Goal: Transaction & Acquisition: Download file/media

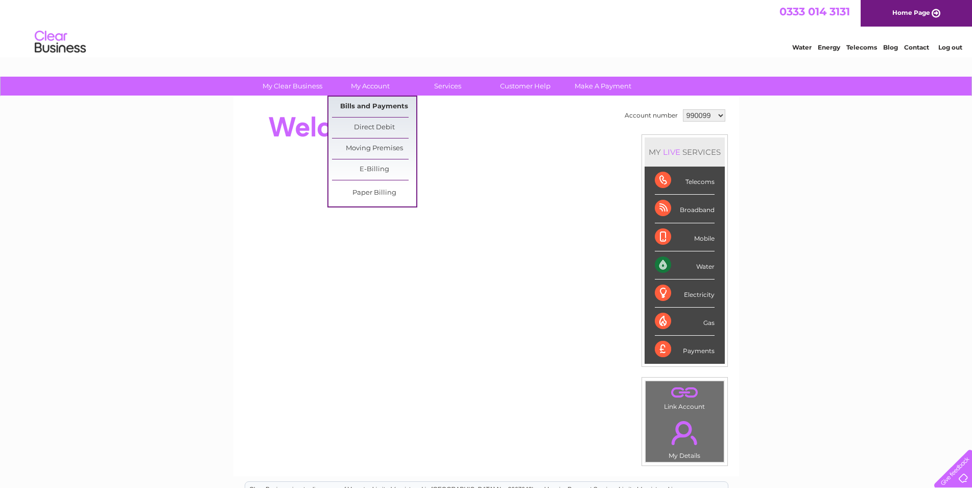
click at [373, 103] on link "Bills and Payments" at bounding box center [374, 107] width 84 height 20
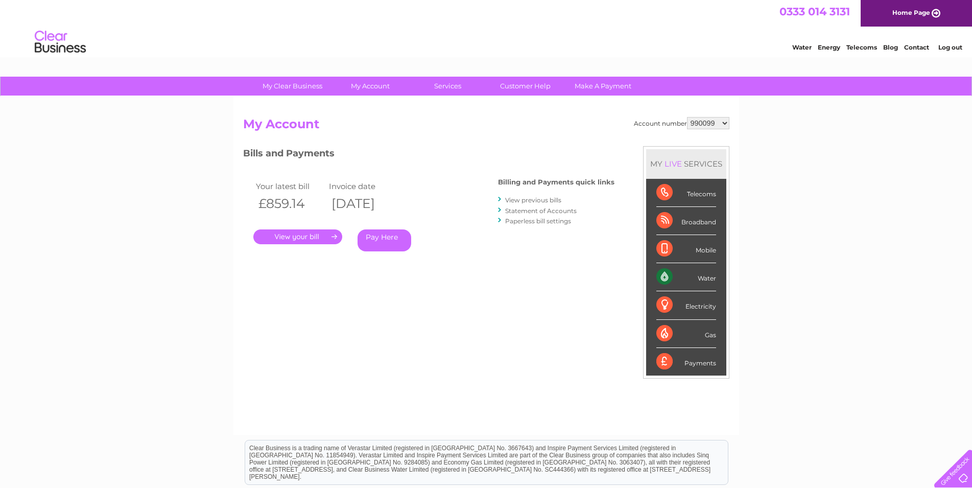
click at [536, 202] on link "View previous bills" at bounding box center [533, 200] width 56 height 8
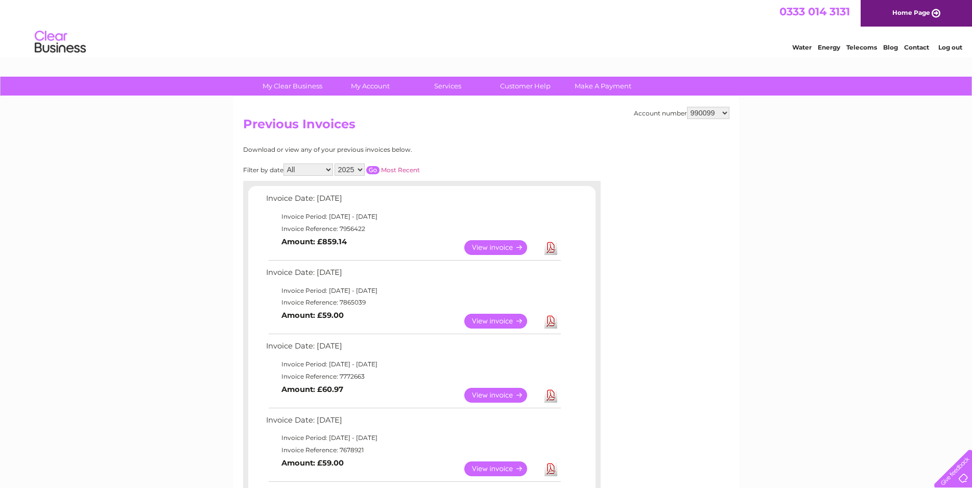
click at [335, 164] on select "2025 2024 2023 2022" at bounding box center [350, 170] width 30 height 12
click option "2024" at bounding box center [0, 0] width 0 height 0
click at [373, 167] on input "button" at bounding box center [372, 170] width 13 height 8
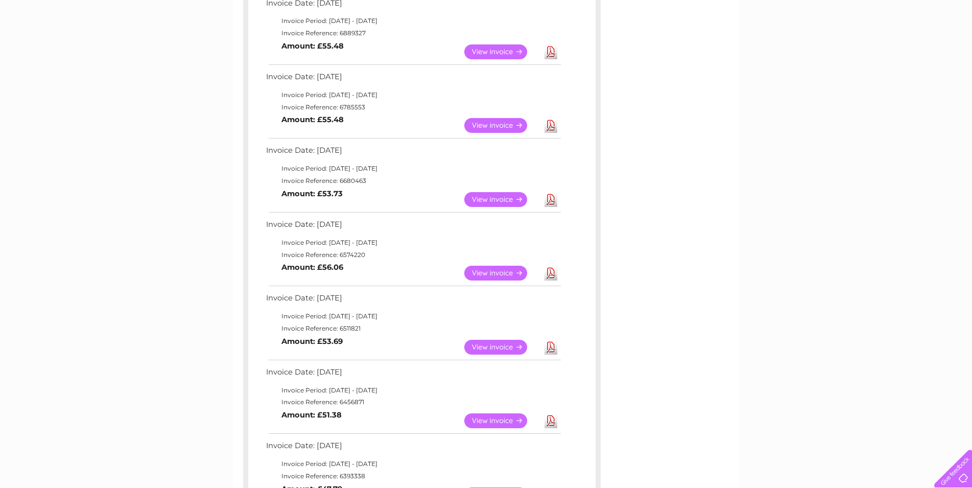
scroll to position [556, 0]
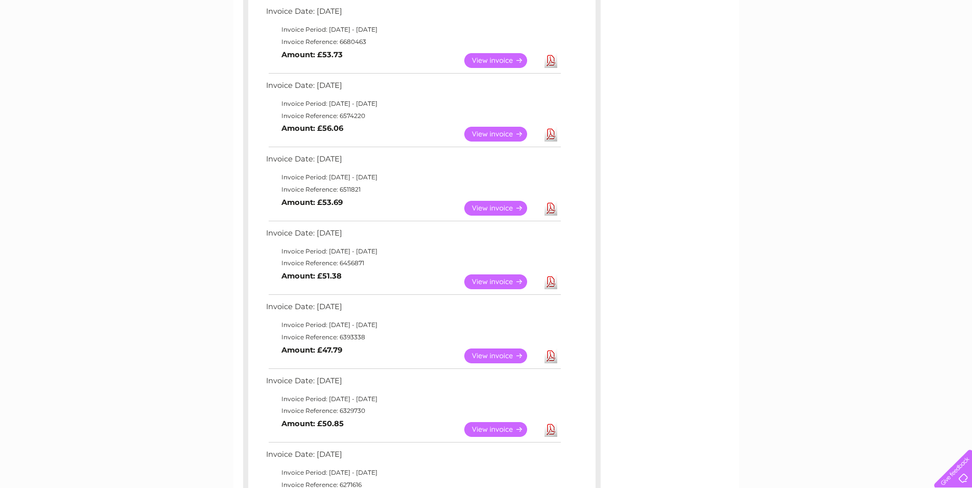
click at [553, 355] on link "Download" at bounding box center [551, 355] width 13 height 15
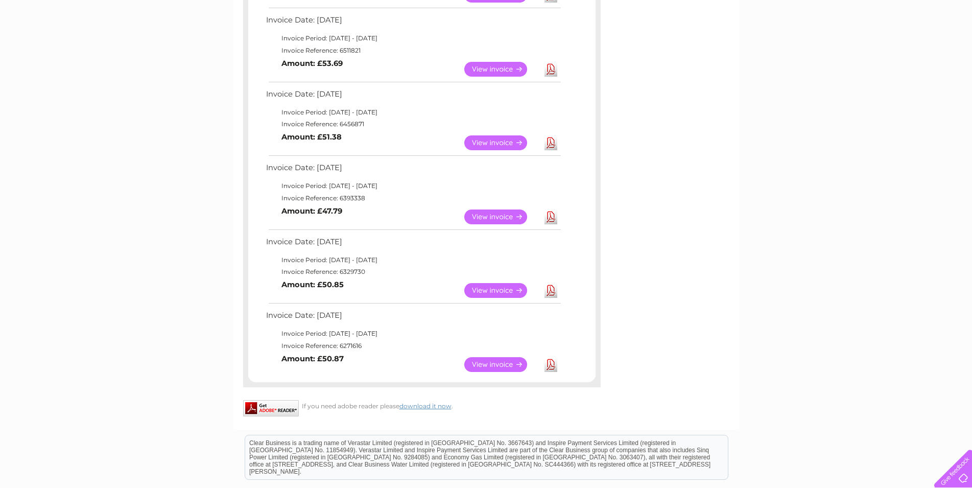
click at [552, 291] on link "Download" at bounding box center [551, 290] width 13 height 15
click at [547, 363] on link "Download" at bounding box center [551, 364] width 13 height 15
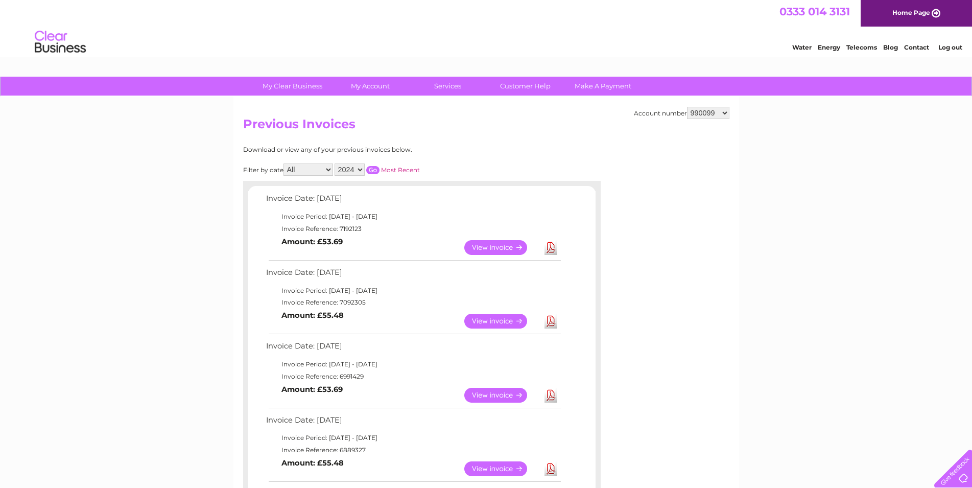
click at [335, 164] on select "2025 2024 2023 2022" at bounding box center [350, 170] width 30 height 12
click option "2023" at bounding box center [0, 0] width 0 height 0
click at [368, 166] on input "button" at bounding box center [372, 170] width 13 height 8
click at [553, 246] on link "Download" at bounding box center [551, 247] width 13 height 15
click at [551, 319] on link "Download" at bounding box center [551, 321] width 13 height 15
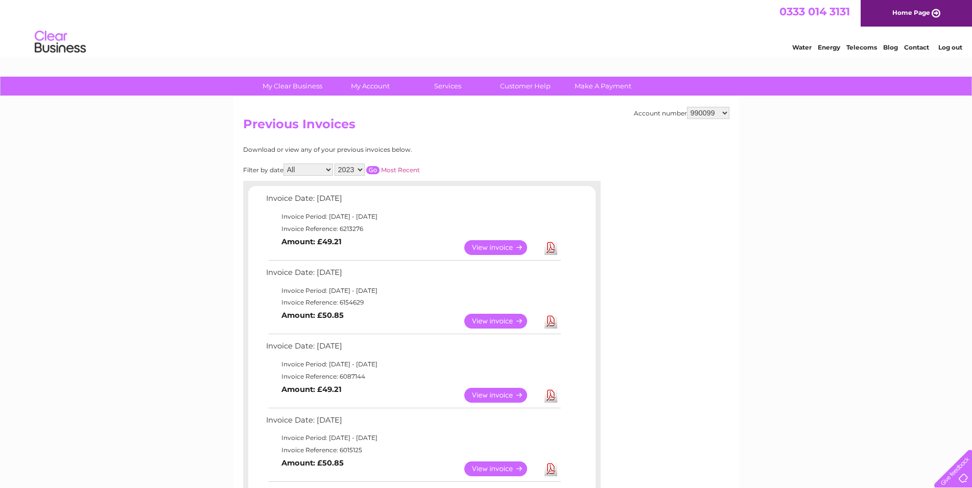
scroll to position [139, 0]
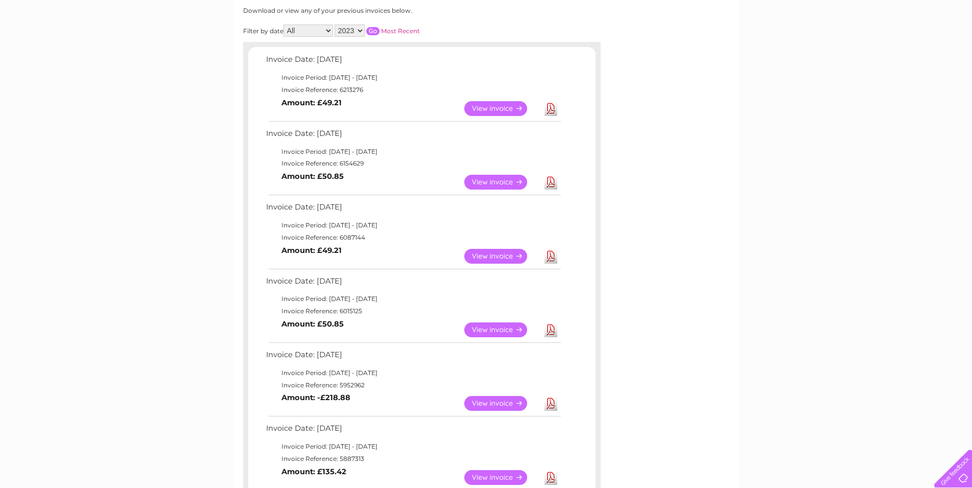
click at [551, 254] on link "Download" at bounding box center [551, 256] width 13 height 15
click at [548, 326] on link "Download" at bounding box center [551, 329] width 13 height 15
click at [547, 403] on link "Download" at bounding box center [551, 403] width 13 height 15
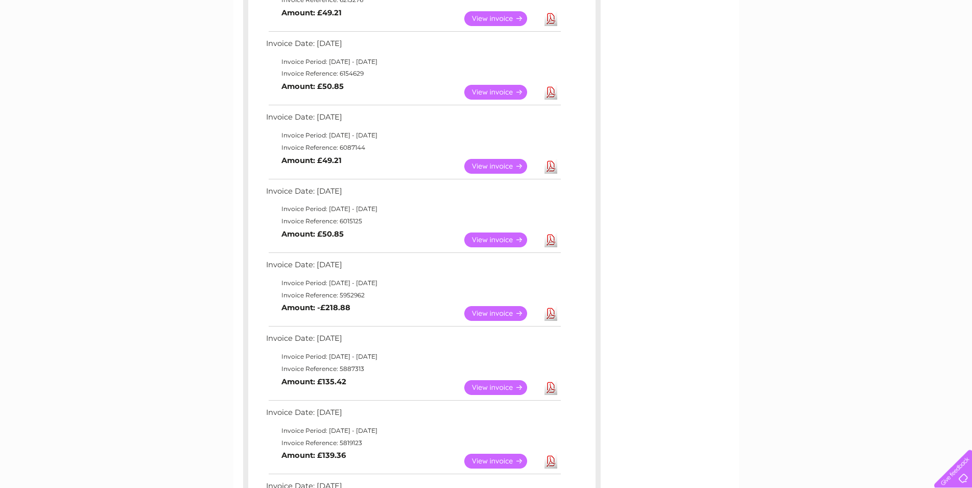
scroll to position [278, 0]
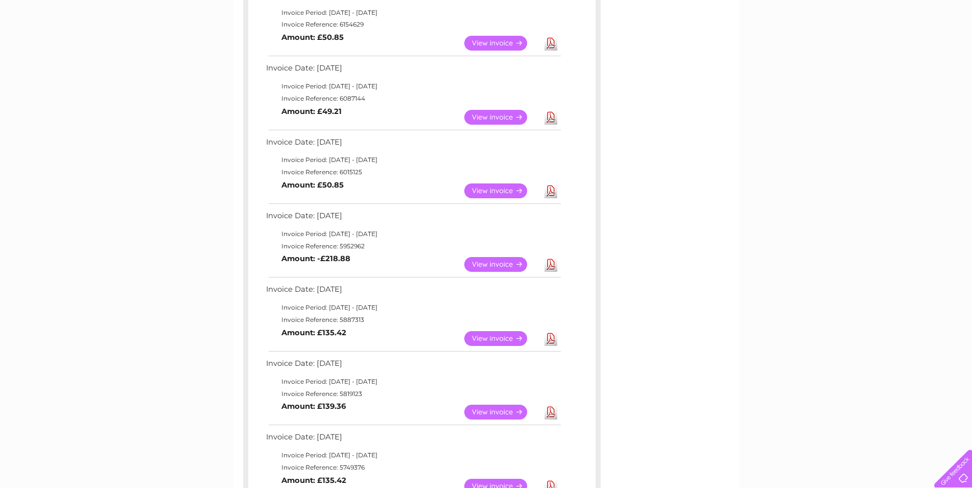
click at [550, 338] on link "Download" at bounding box center [551, 338] width 13 height 15
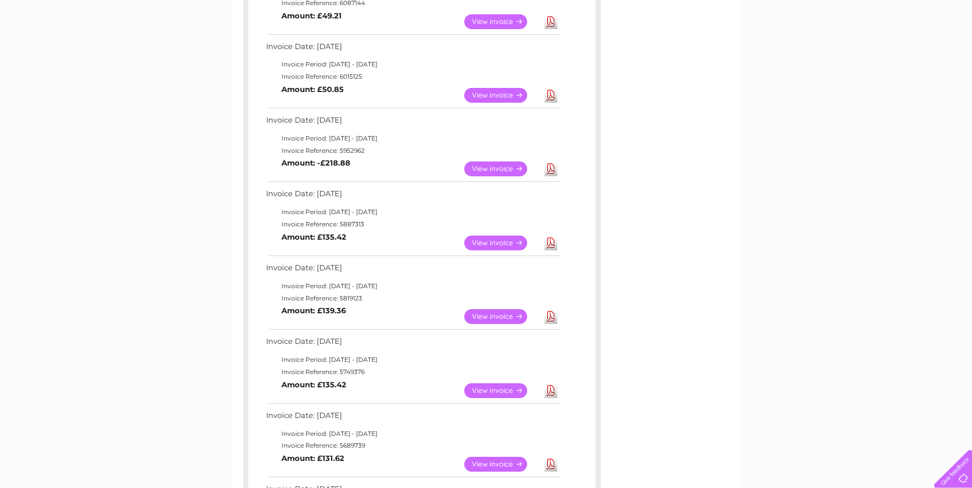
scroll to position [417, 0]
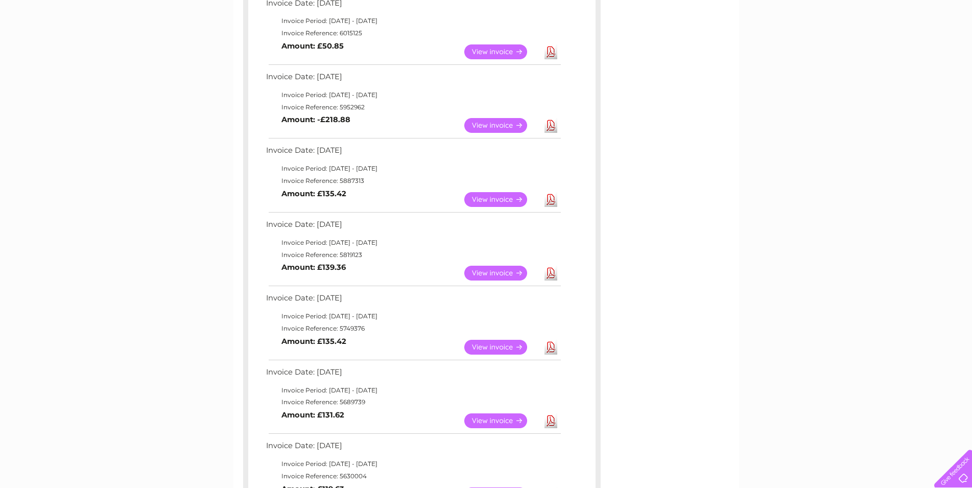
click at [546, 273] on link "Download" at bounding box center [551, 273] width 13 height 15
click at [552, 349] on link "Download" at bounding box center [551, 347] width 13 height 15
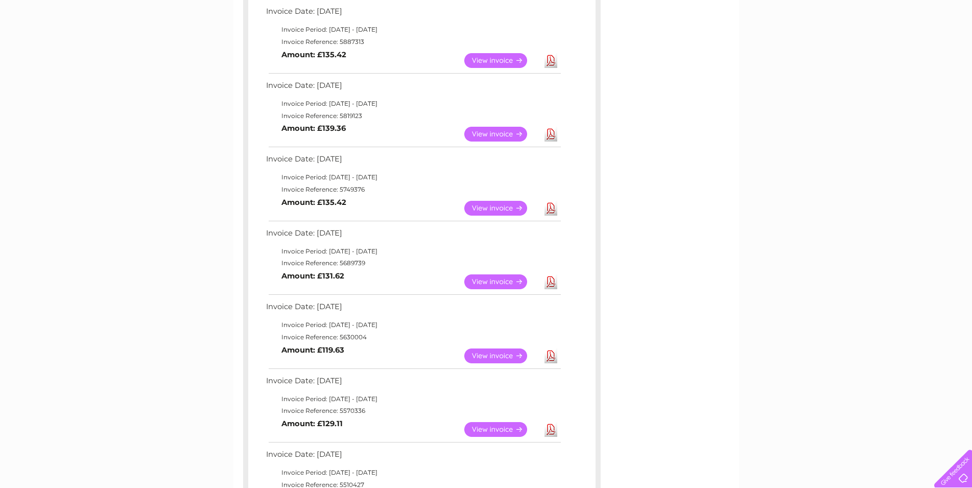
click at [550, 282] on link "Download" at bounding box center [551, 281] width 13 height 15
click at [551, 357] on link "Download" at bounding box center [551, 355] width 13 height 15
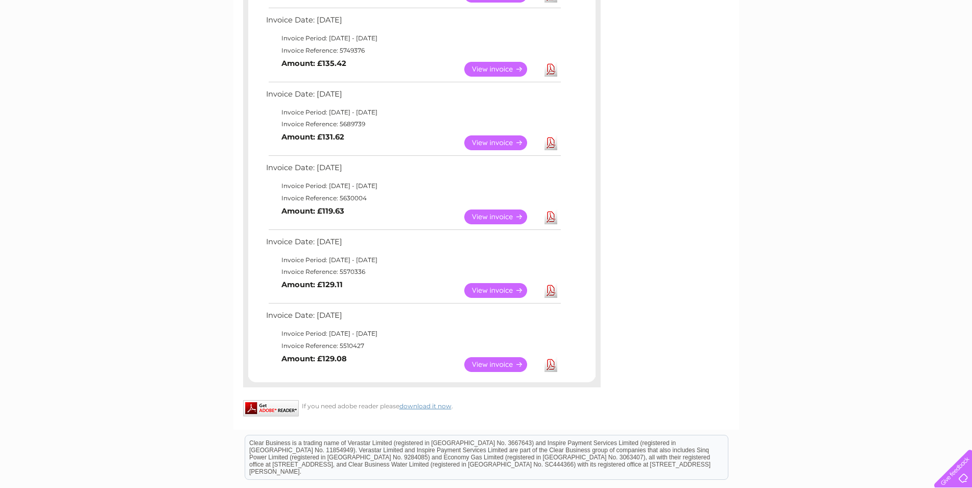
click at [555, 291] on link "Download" at bounding box center [551, 290] width 13 height 15
click at [550, 365] on link "Download" at bounding box center [551, 364] width 13 height 15
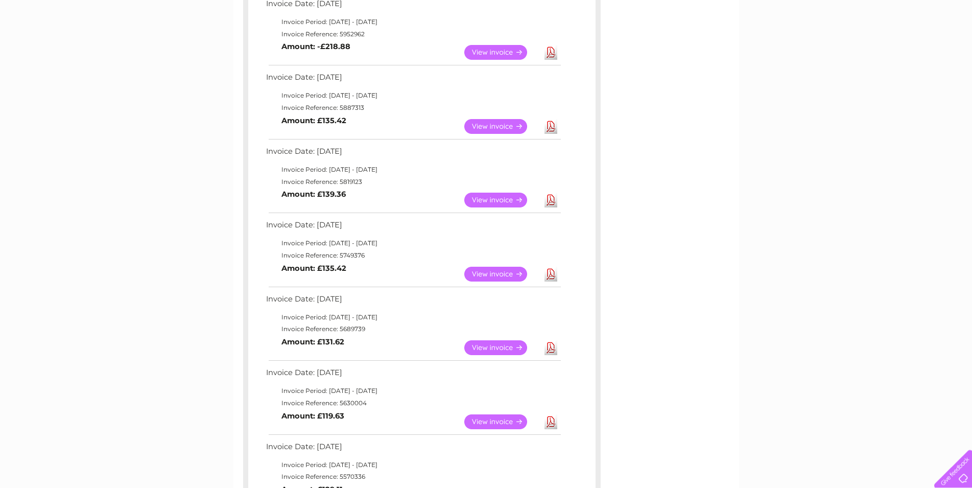
scroll to position [0, 0]
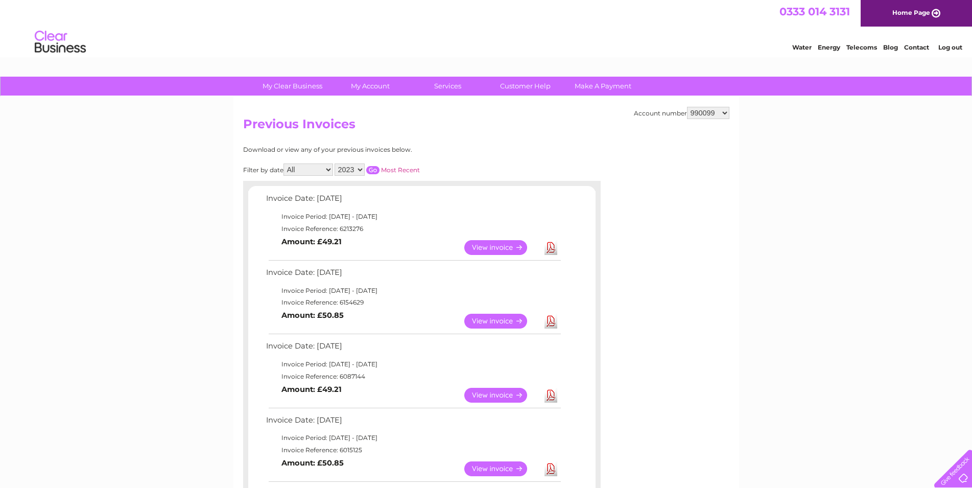
click at [335, 164] on select "2025 2024 2023 2022" at bounding box center [350, 170] width 30 height 12
select select "2022"
click option "2022" at bounding box center [0, 0] width 0 height 0
click at [370, 168] on input "button" at bounding box center [372, 170] width 13 height 8
click at [551, 248] on link "Download" at bounding box center [551, 247] width 13 height 15
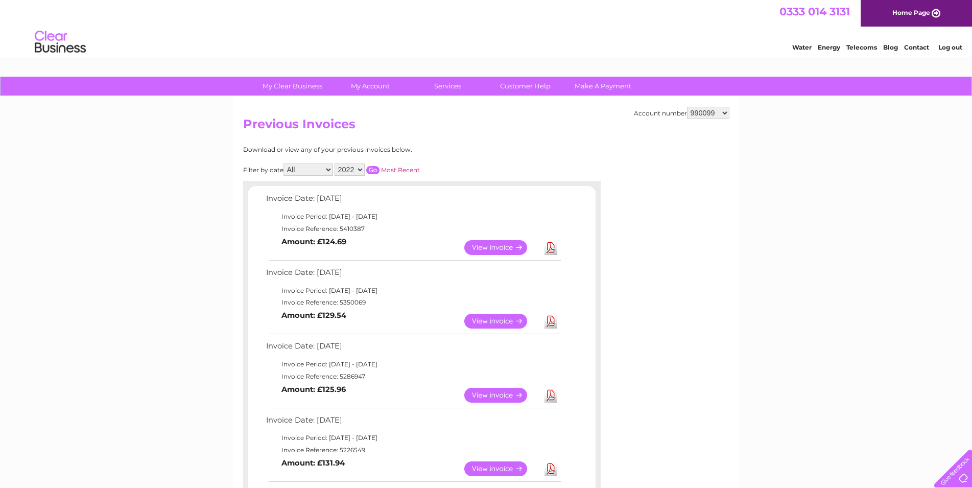
click at [549, 322] on link "Download" at bounding box center [551, 321] width 13 height 15
click at [554, 394] on link "Download" at bounding box center [551, 395] width 13 height 15
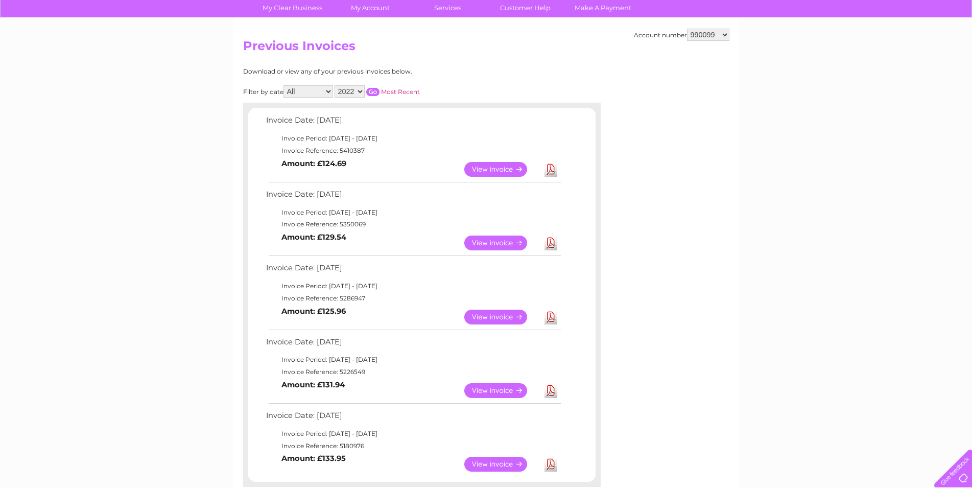
scroll to position [139, 0]
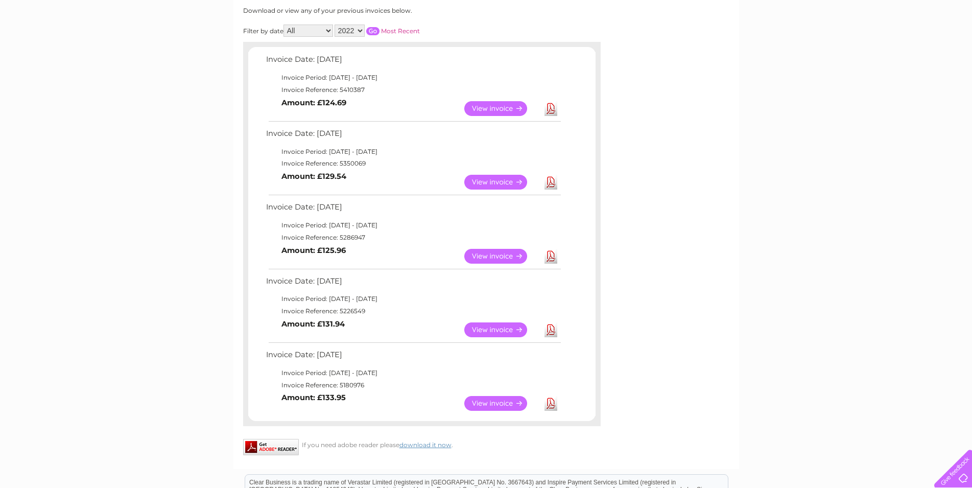
click at [553, 328] on link "Download" at bounding box center [551, 329] width 13 height 15
click at [551, 403] on link "Download" at bounding box center [551, 403] width 13 height 15
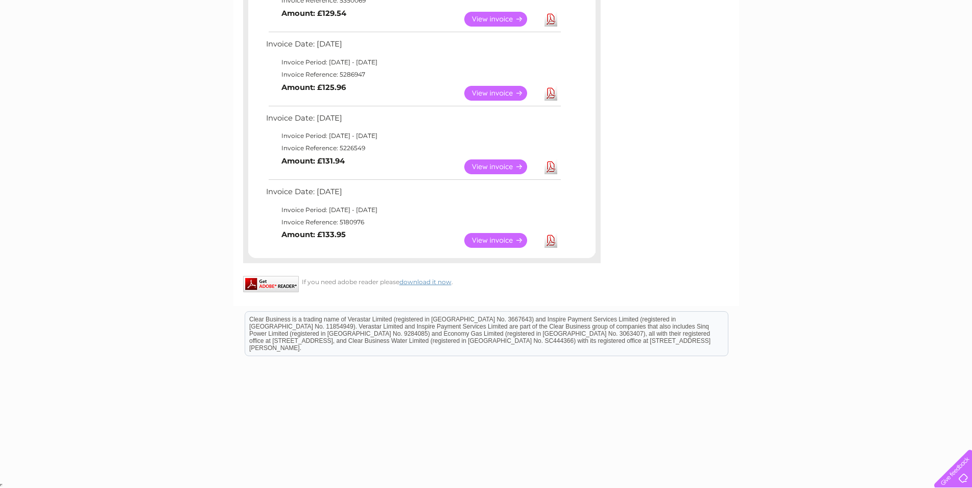
scroll to position [0, 0]
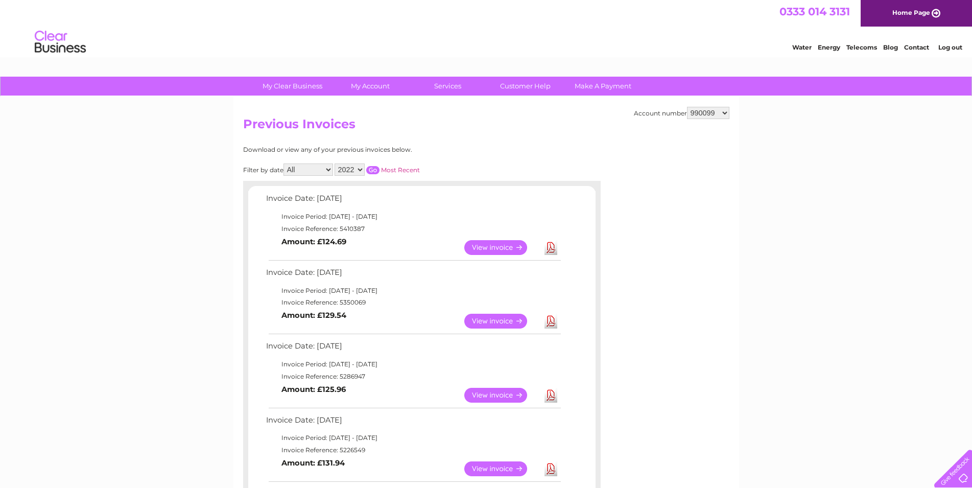
click at [687, 107] on select "990099 1091610" at bounding box center [708, 113] width 42 height 12
select select "1091610"
click option "1091610" at bounding box center [0, 0] width 0 height 0
click at [335, 164] on select "2023 2022 2021 2020" at bounding box center [350, 170] width 30 height 12
click option "2020" at bounding box center [0, 0] width 0 height 0
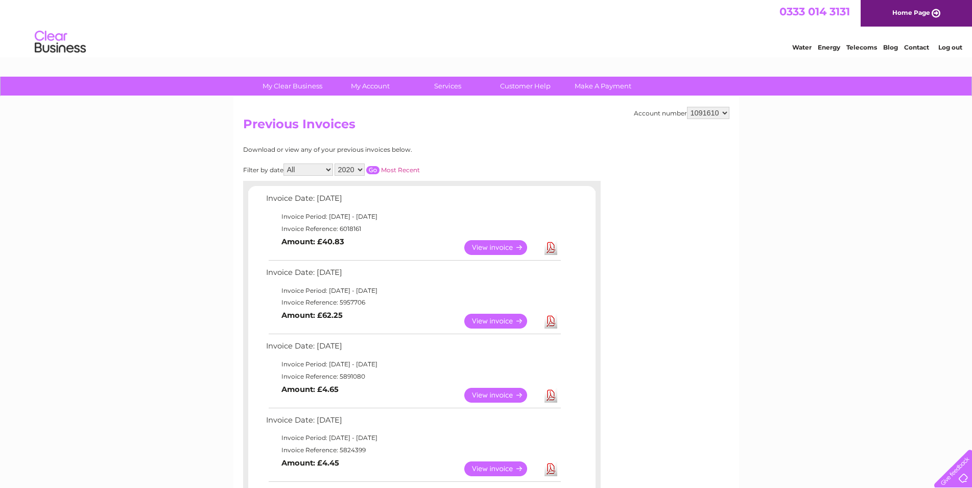
click at [368, 167] on input "button" at bounding box center [372, 170] width 13 height 8
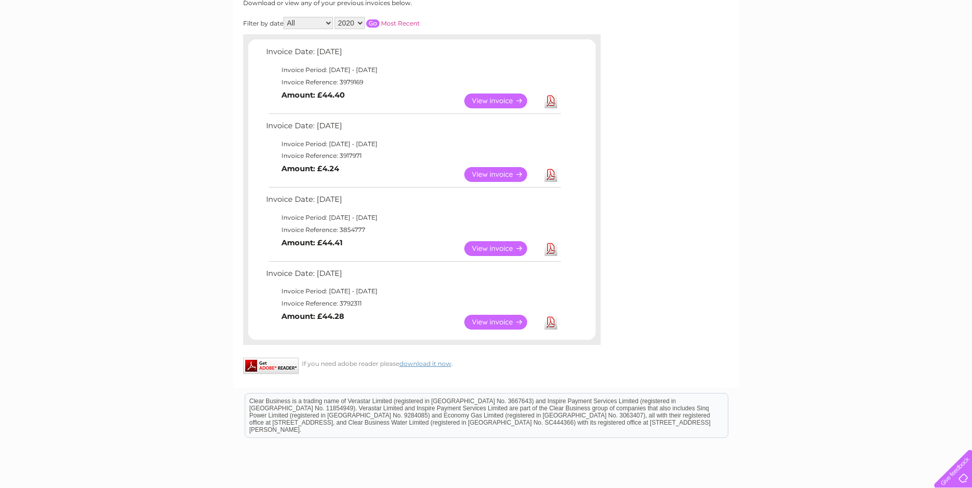
scroll to position [89, 0]
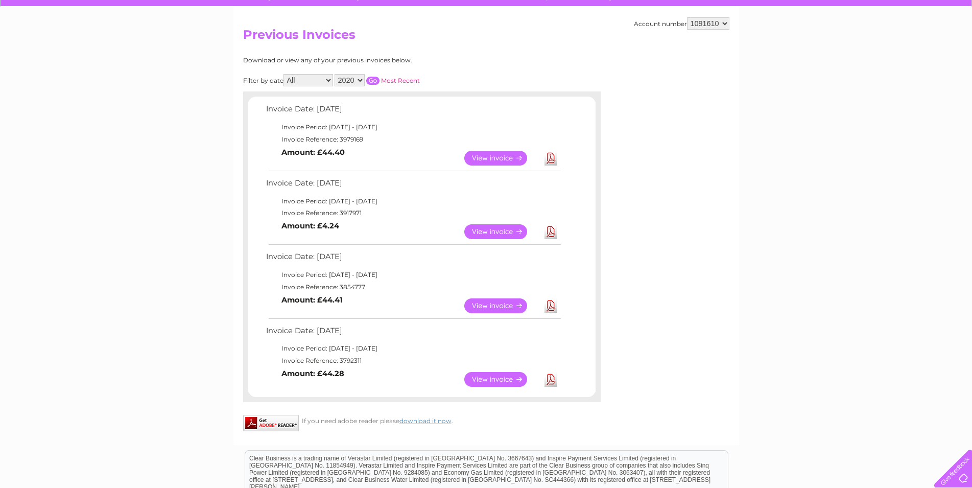
click at [550, 379] on link "Download" at bounding box center [551, 379] width 13 height 15
click at [549, 305] on link "Download" at bounding box center [551, 305] width 13 height 15
click at [553, 230] on link "Download" at bounding box center [551, 231] width 13 height 15
click at [550, 156] on link "Download" at bounding box center [551, 158] width 13 height 15
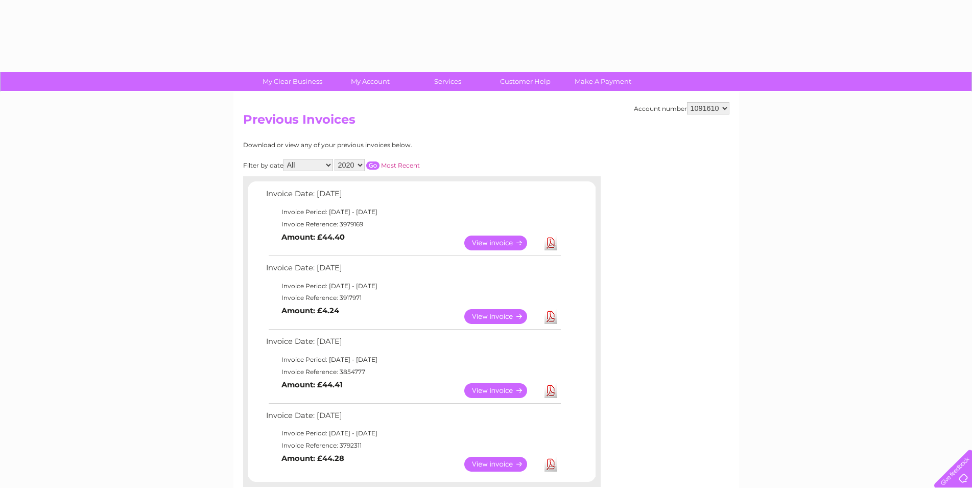
scroll to position [0, 0]
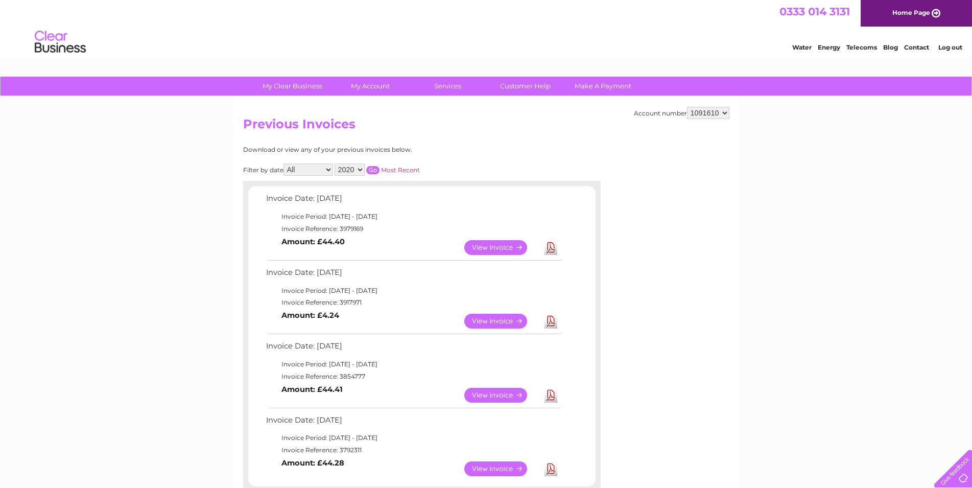
click at [335, 164] on select "2023 2022 2021 2020" at bounding box center [350, 170] width 30 height 12
click option "2023" at bounding box center [0, 0] width 0 height 0
click at [371, 166] on input "button" at bounding box center [372, 170] width 13 height 8
click at [552, 245] on link "Download" at bounding box center [551, 247] width 13 height 15
click at [549, 321] on link "Download" at bounding box center [551, 321] width 13 height 15
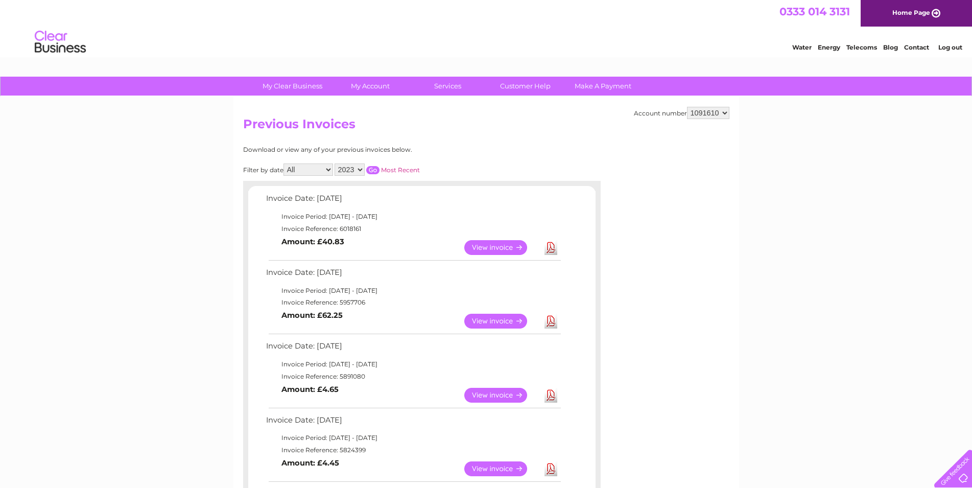
click at [550, 395] on link "Download" at bounding box center [551, 395] width 13 height 15
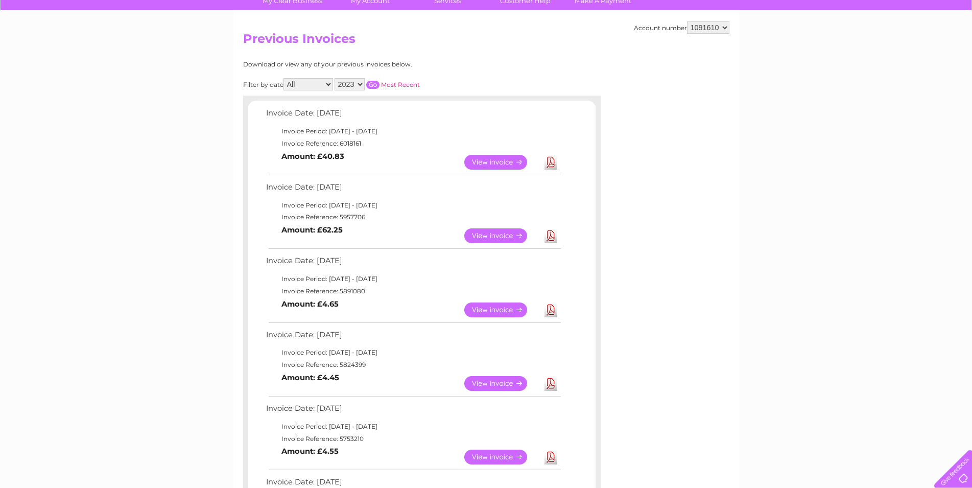
scroll to position [139, 0]
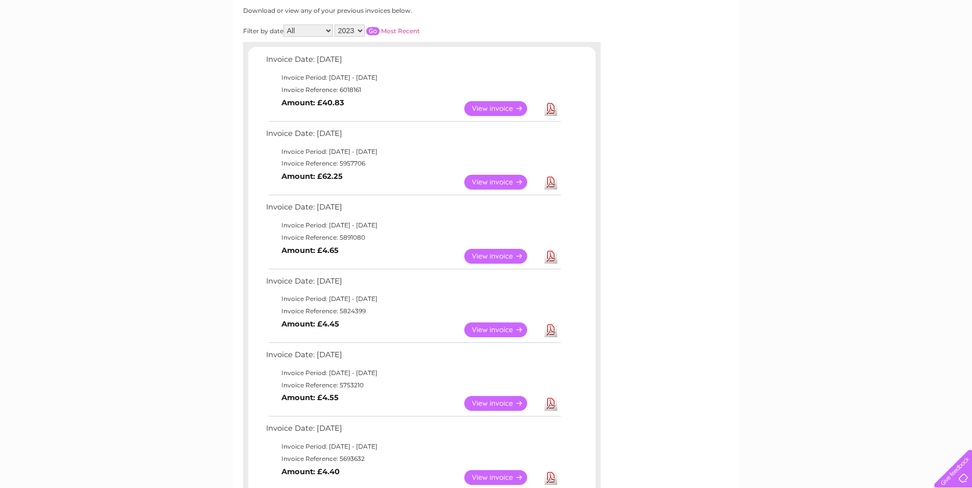
click at [551, 332] on link "Download" at bounding box center [551, 329] width 13 height 15
click at [549, 404] on link "Download" at bounding box center [551, 403] width 13 height 15
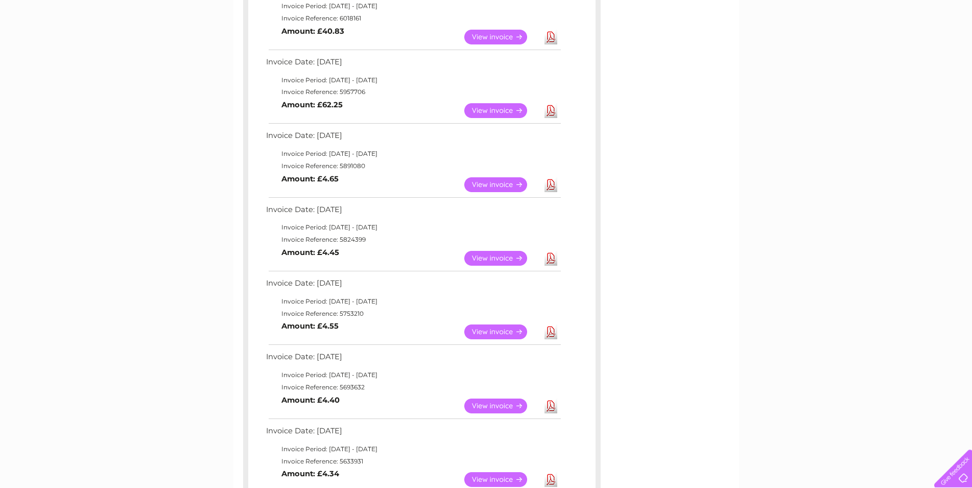
scroll to position [278, 0]
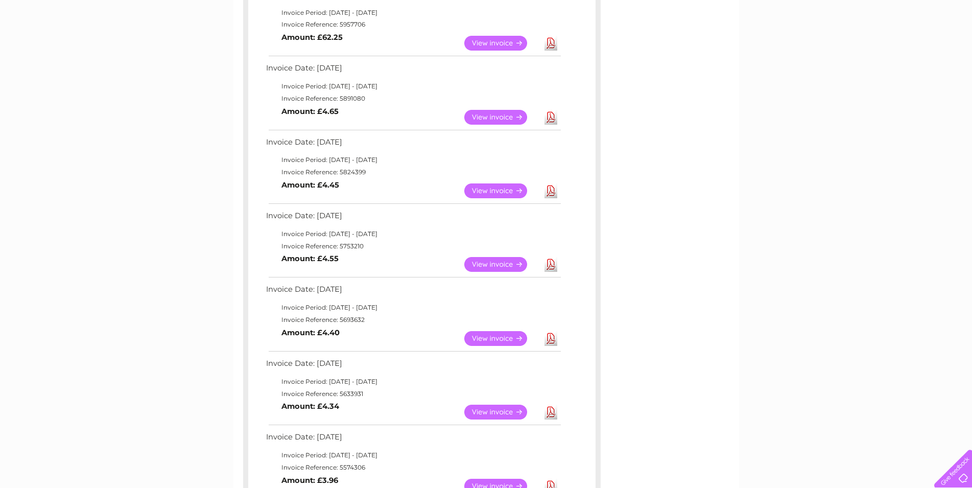
click at [551, 337] on link "Download" at bounding box center [551, 338] width 13 height 15
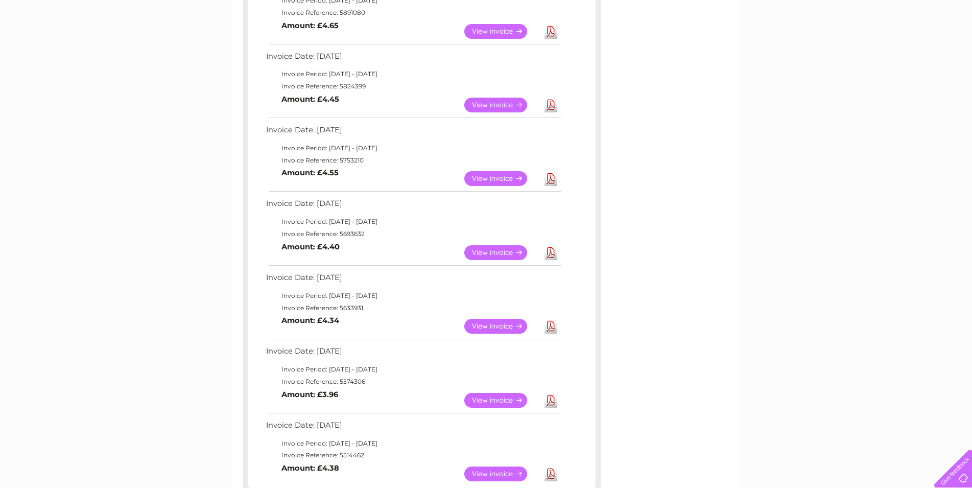
scroll to position [417, 0]
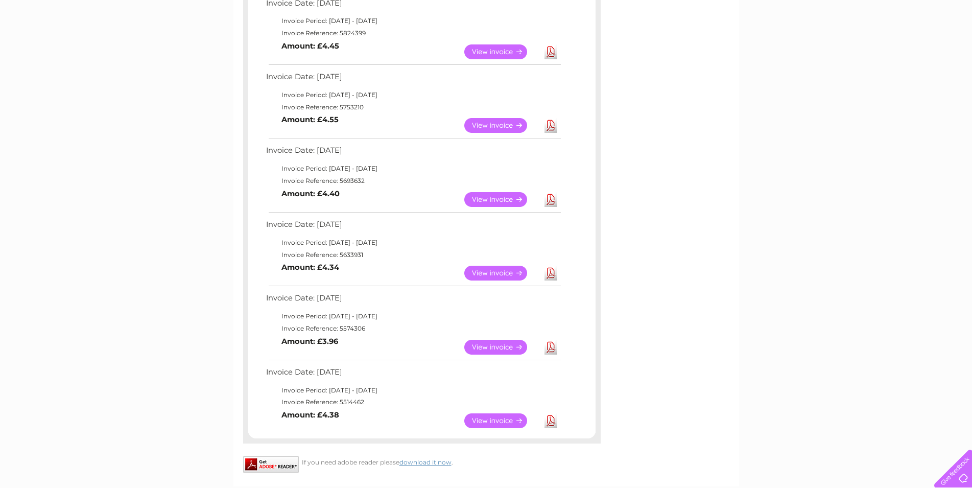
click at [548, 274] on link "Download" at bounding box center [551, 273] width 13 height 15
click at [550, 348] on link "Download" at bounding box center [551, 347] width 13 height 15
click at [551, 418] on link "Download" at bounding box center [551, 420] width 13 height 15
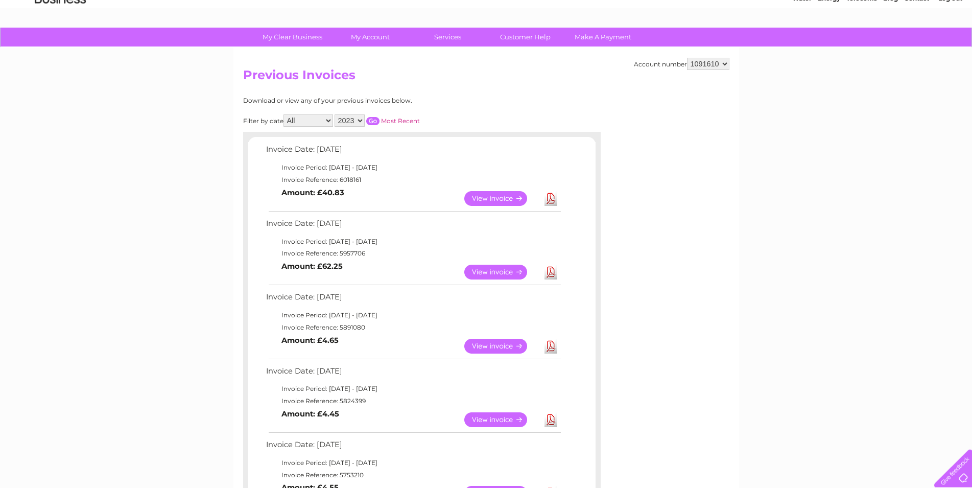
scroll to position [0, 0]
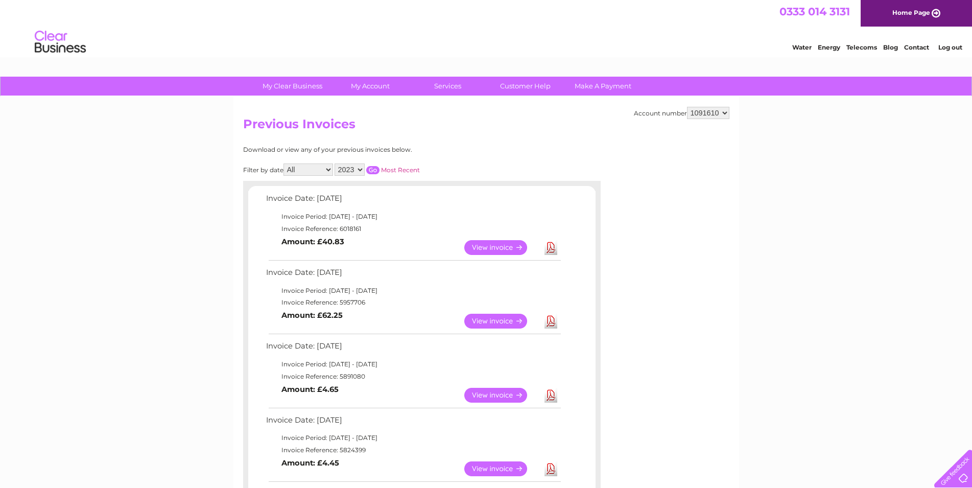
click at [335, 164] on select "2023 2022 2021 2020" at bounding box center [350, 170] width 30 height 12
click option "2022" at bounding box center [0, 0] width 0 height 0
click at [367, 169] on input "button" at bounding box center [372, 170] width 13 height 8
click at [551, 246] on link "Download" at bounding box center [551, 247] width 13 height 15
click at [551, 319] on link "Download" at bounding box center [551, 321] width 13 height 15
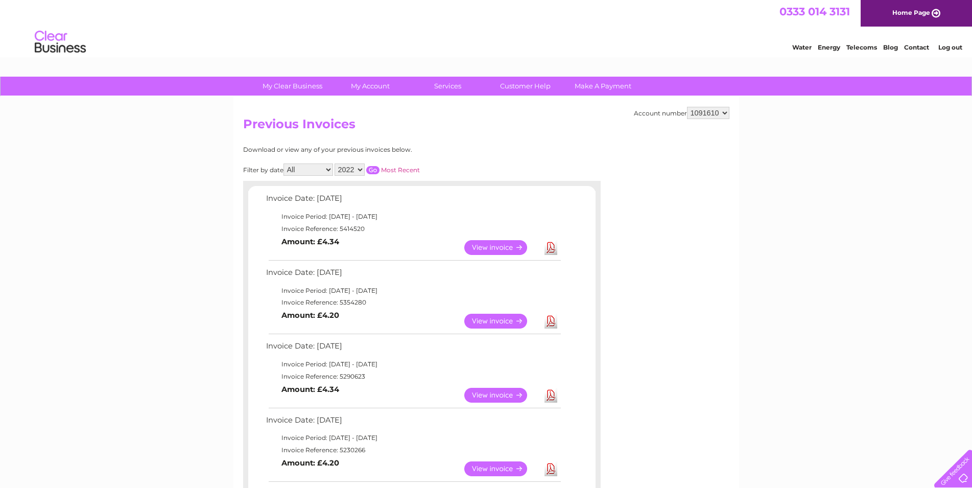
click at [549, 394] on link "Download" at bounding box center [551, 395] width 13 height 15
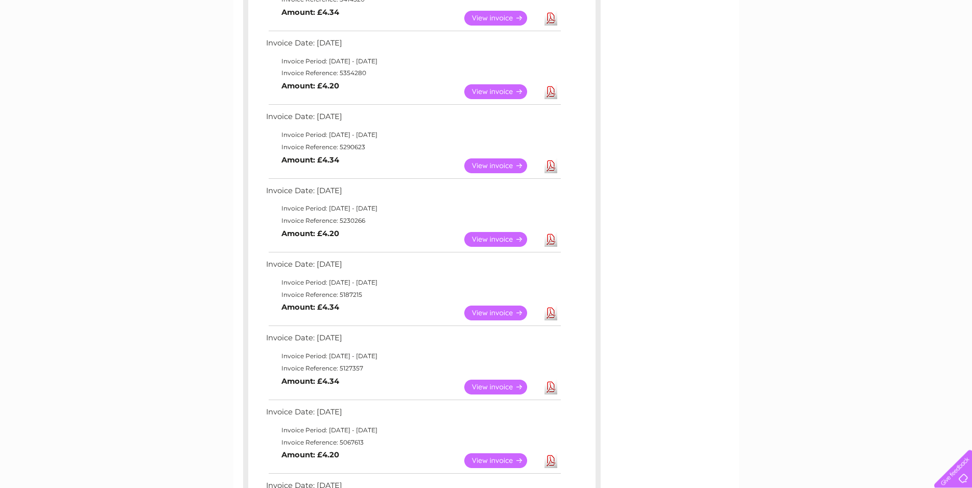
scroll to position [278, 0]
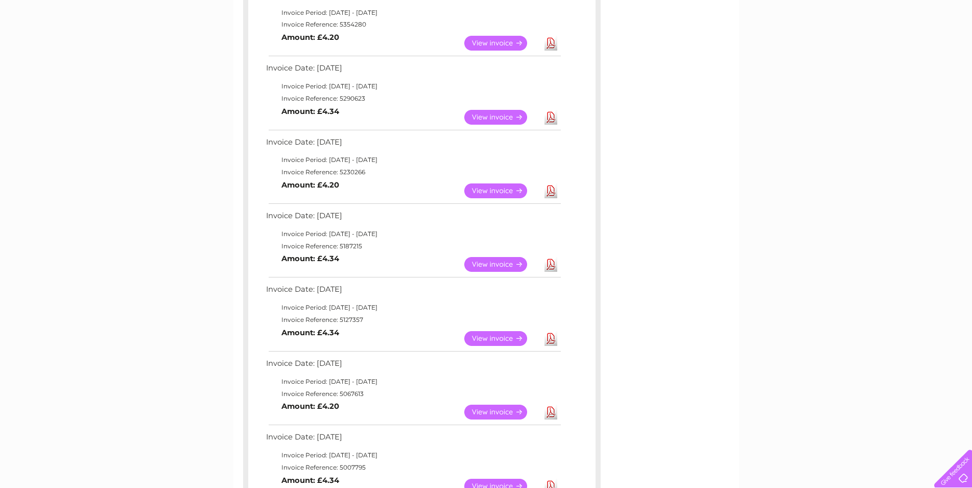
click at [550, 193] on link "Download" at bounding box center [551, 190] width 13 height 15
click at [549, 265] on link "Download" at bounding box center [551, 264] width 13 height 15
click at [552, 337] on link "Download" at bounding box center [551, 338] width 13 height 15
click at [552, 411] on link "Download" at bounding box center [551, 412] width 13 height 15
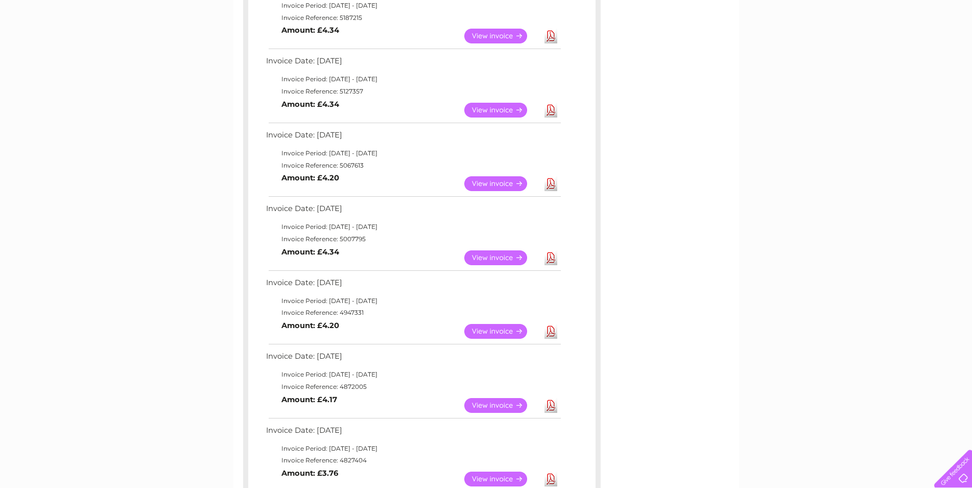
scroll to position [556, 0]
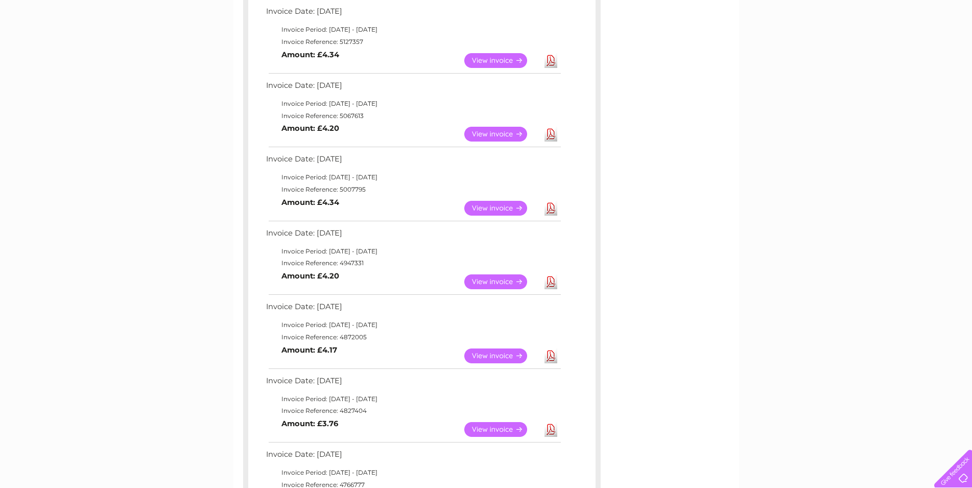
click at [548, 211] on link "Download" at bounding box center [551, 208] width 13 height 15
click at [552, 280] on link "Download" at bounding box center [551, 281] width 13 height 15
click at [550, 352] on link "Download" at bounding box center [551, 355] width 13 height 15
click at [549, 427] on link "Download" at bounding box center [551, 429] width 13 height 15
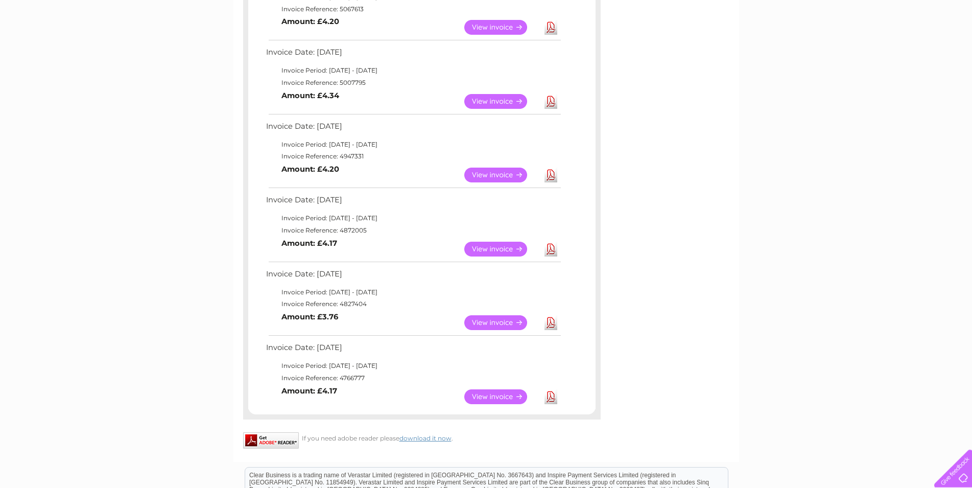
scroll to position [695, 0]
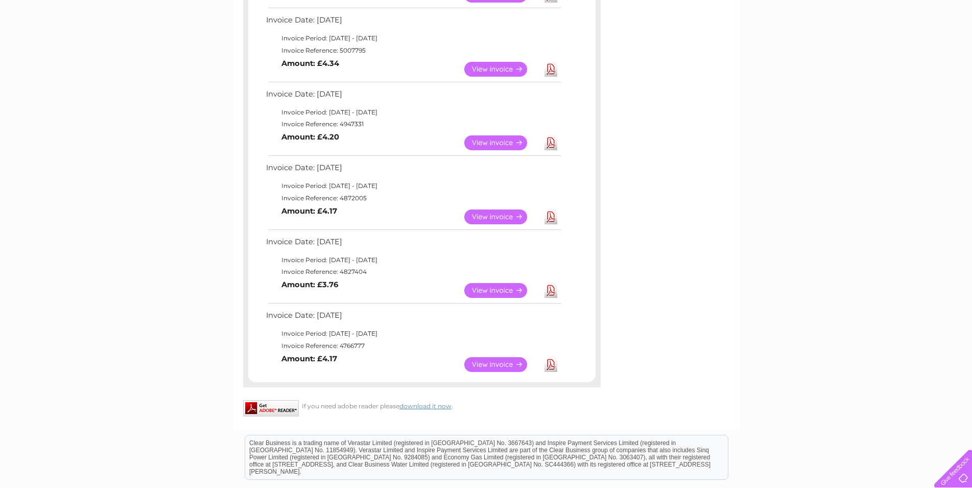
click at [550, 364] on link "Download" at bounding box center [551, 364] width 13 height 15
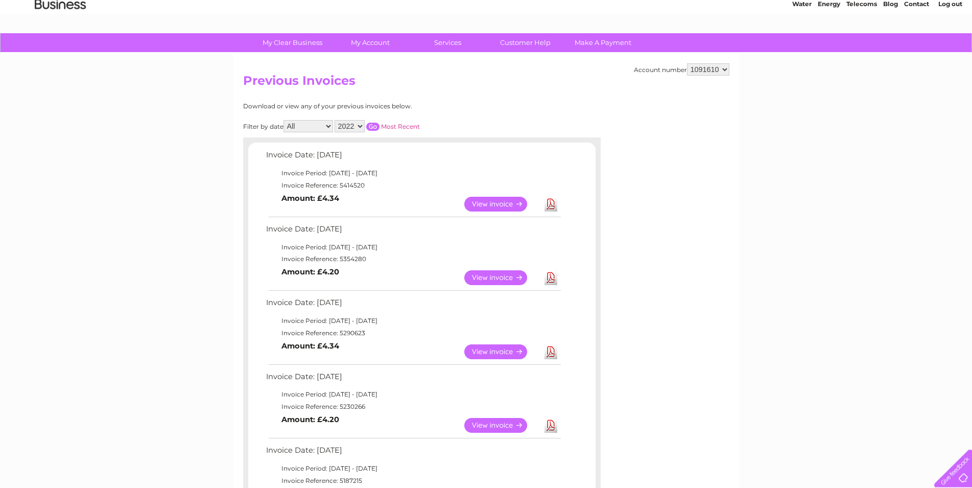
scroll to position [0, 0]
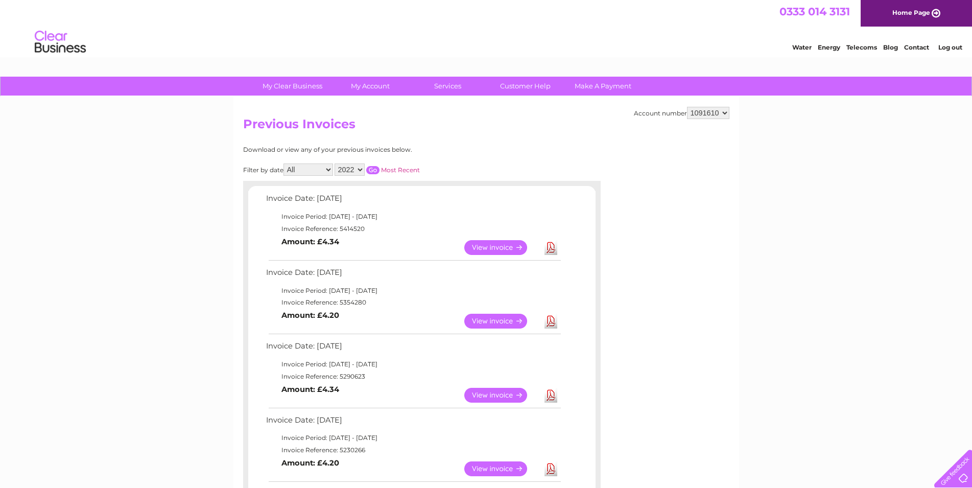
click at [335, 164] on select "2023 2022 2021 2020" at bounding box center [350, 170] width 30 height 12
click option "2021" at bounding box center [0, 0] width 0 height 0
click at [371, 166] on input "button" at bounding box center [372, 170] width 13 height 8
click at [550, 245] on link "Download" at bounding box center [551, 247] width 13 height 15
click at [551, 320] on link "Download" at bounding box center [551, 321] width 13 height 15
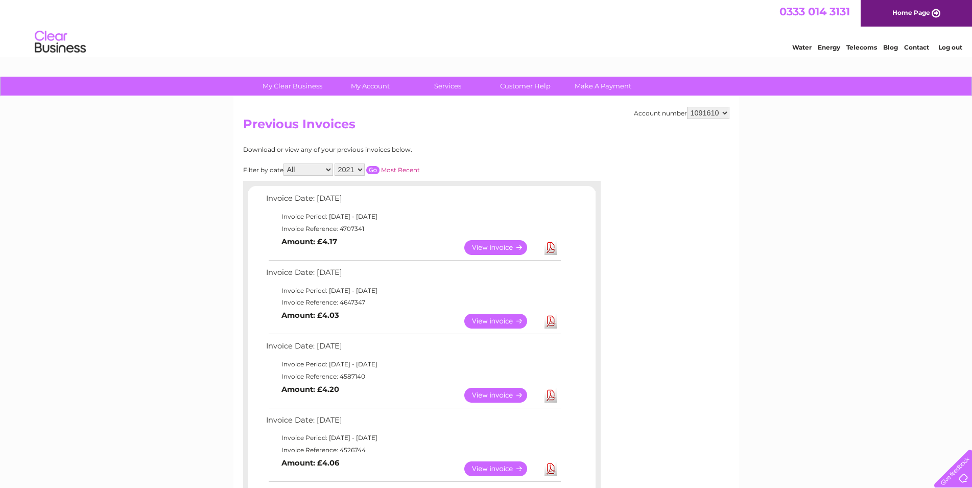
click at [549, 396] on link "Download" at bounding box center [551, 395] width 13 height 15
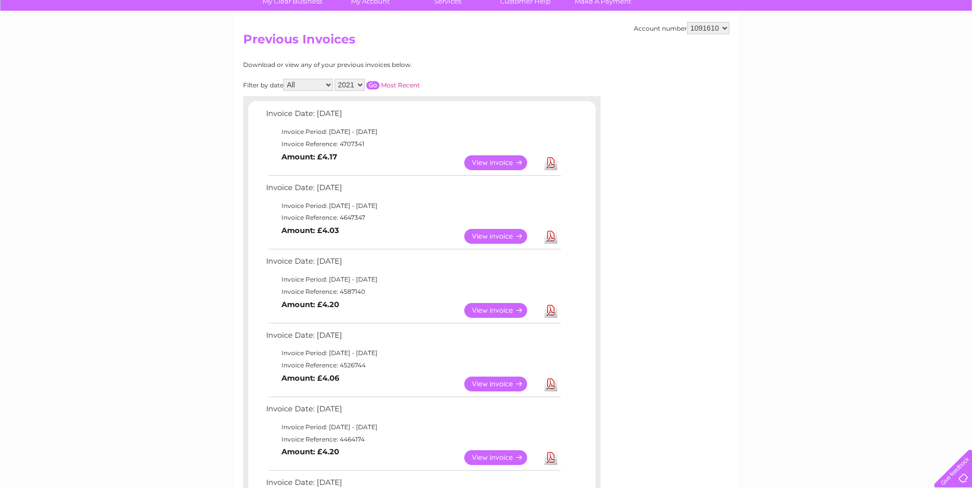
scroll to position [139, 0]
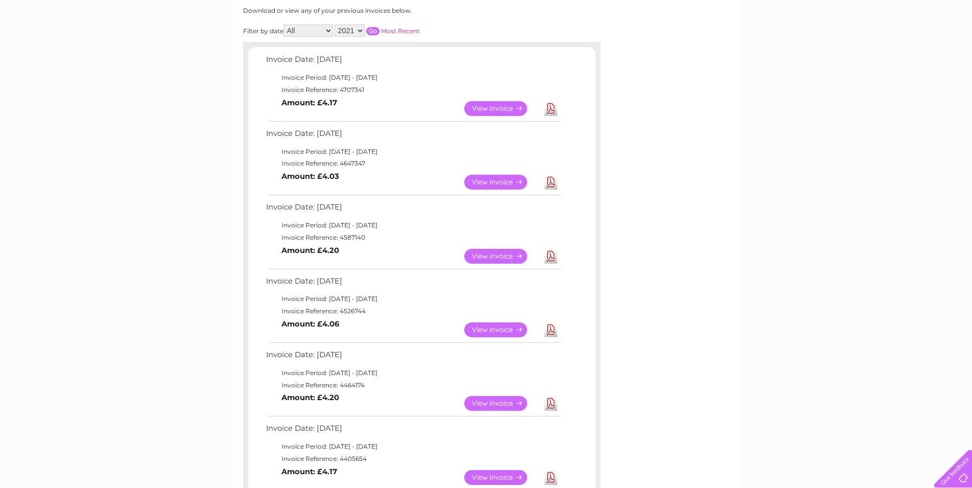
click at [548, 328] on link "Download" at bounding box center [551, 329] width 13 height 15
click at [550, 402] on link "Download" at bounding box center [551, 403] width 13 height 15
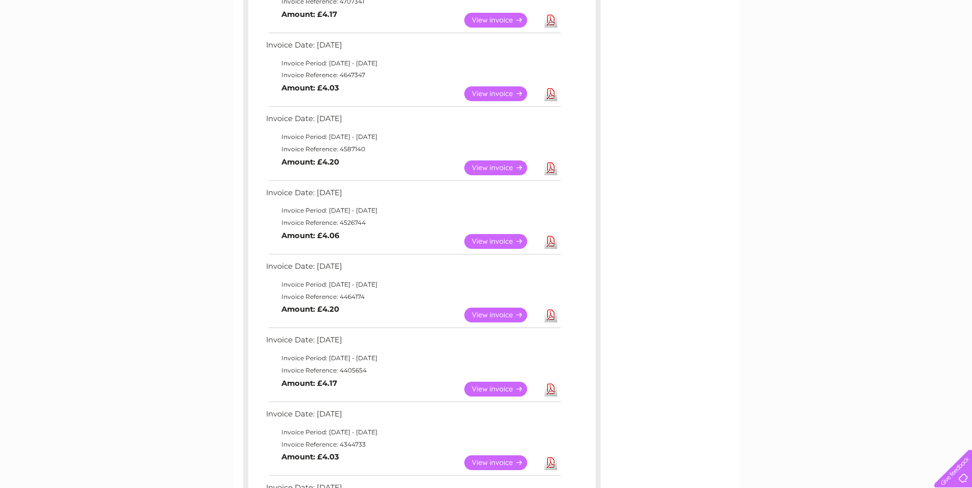
scroll to position [278, 0]
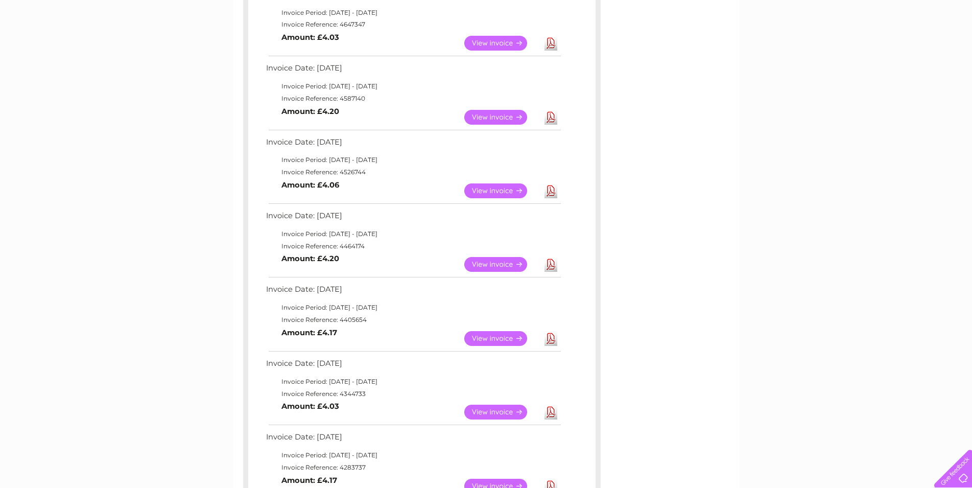
click at [548, 337] on link "Download" at bounding box center [551, 338] width 13 height 15
click at [551, 409] on link "Download" at bounding box center [551, 412] width 13 height 15
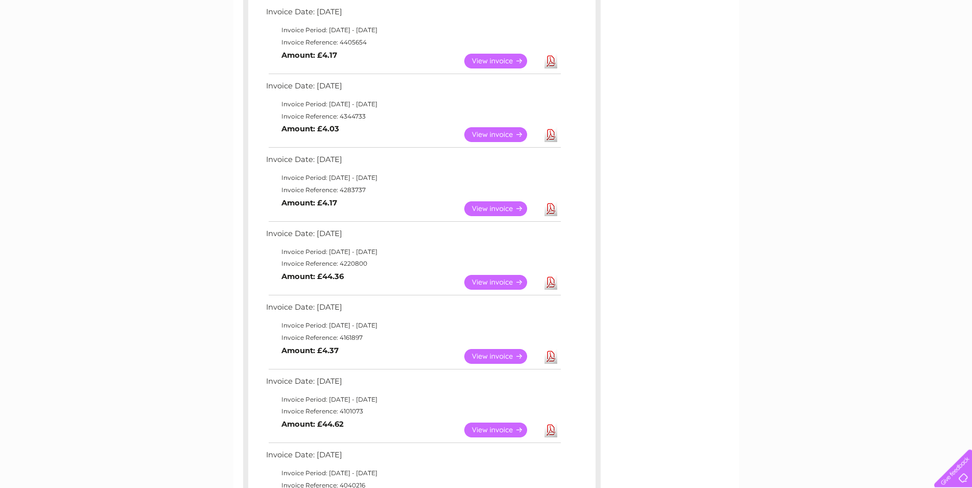
scroll to position [556, 0]
click at [549, 209] on link "Download" at bounding box center [551, 208] width 13 height 15
click at [551, 283] on link "Download" at bounding box center [551, 281] width 13 height 15
click at [551, 354] on link "Download" at bounding box center [551, 355] width 13 height 15
click at [546, 429] on link "Download" at bounding box center [551, 429] width 13 height 15
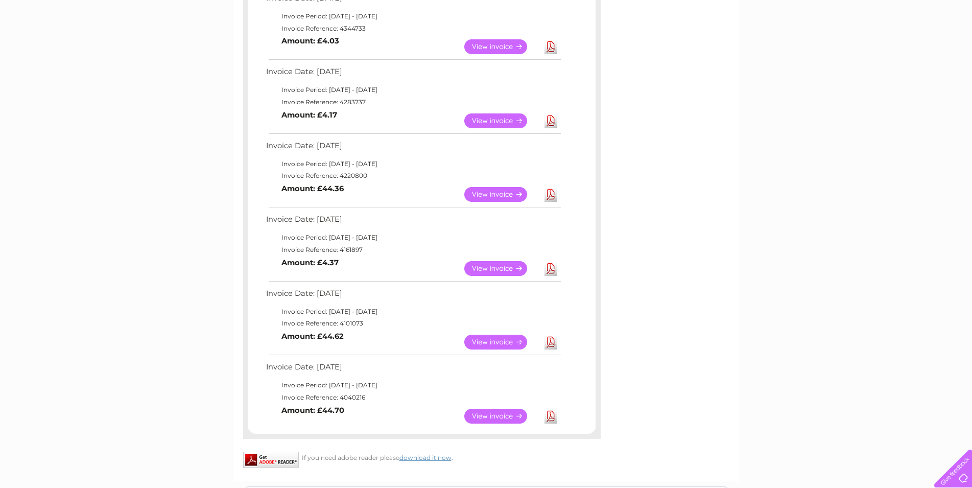
scroll to position [695, 0]
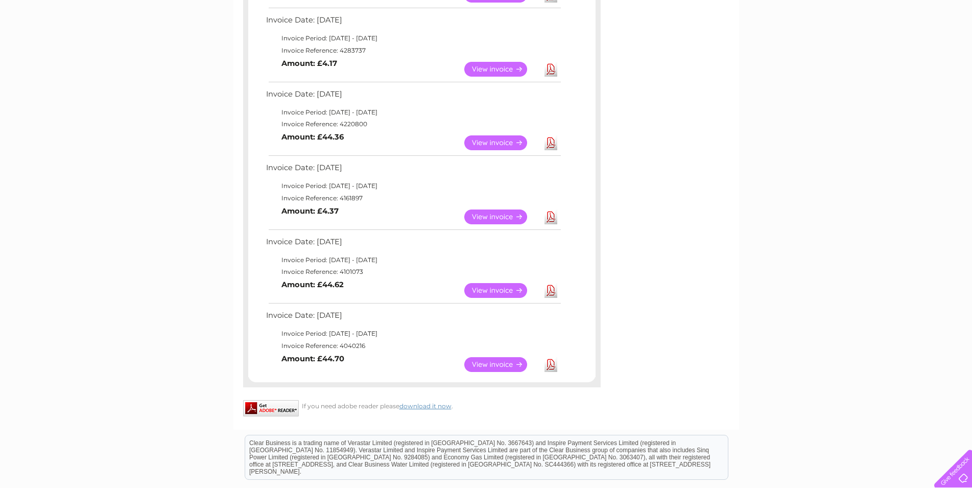
click at [550, 365] on link "Download" at bounding box center [551, 364] width 13 height 15
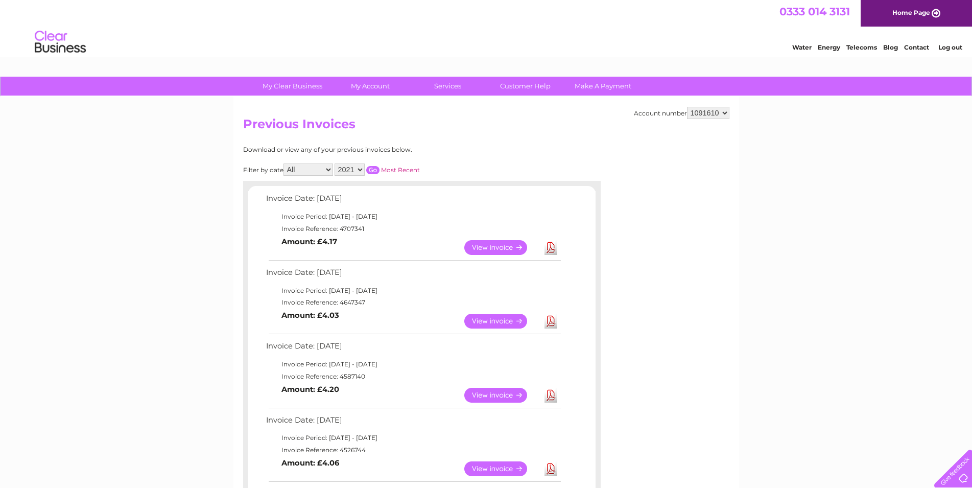
click at [335, 164] on select "2023 2022 2021 2020" at bounding box center [350, 170] width 30 height 12
select select "2020"
click option "2020" at bounding box center [0, 0] width 0 height 0
click at [369, 169] on input "button" at bounding box center [372, 170] width 13 height 8
click at [547, 250] on link "Download" at bounding box center [551, 247] width 13 height 15
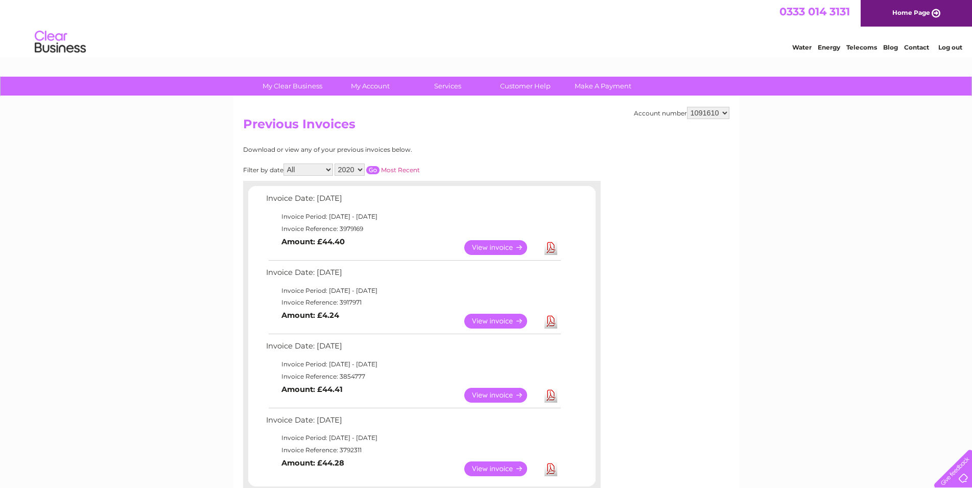
click at [547, 319] on link "Download" at bounding box center [551, 321] width 13 height 15
click at [553, 393] on link "Download" at bounding box center [551, 395] width 13 height 15
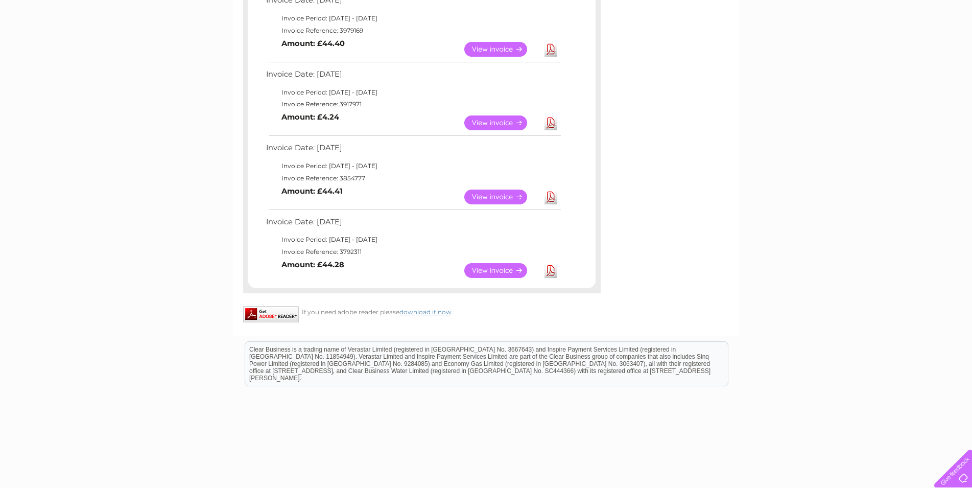
scroll to position [228, 0]
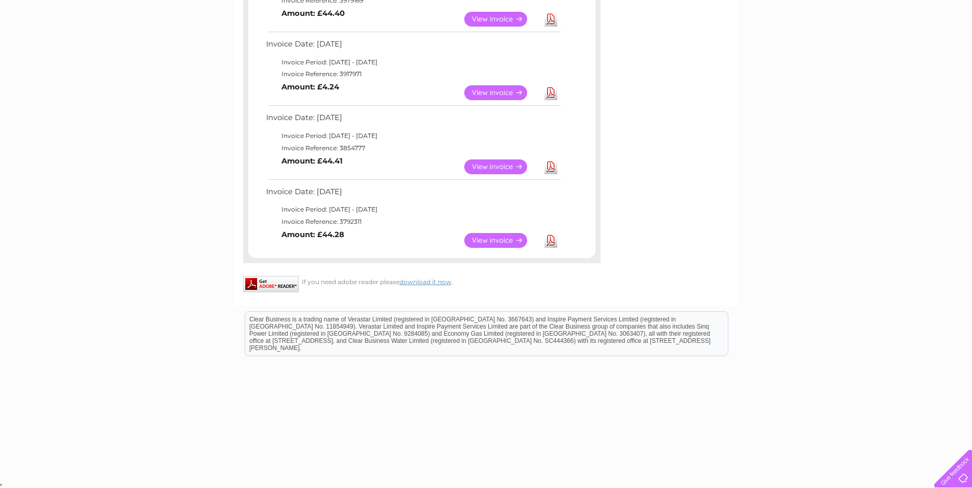
click at [549, 240] on link "Download" at bounding box center [551, 240] width 13 height 15
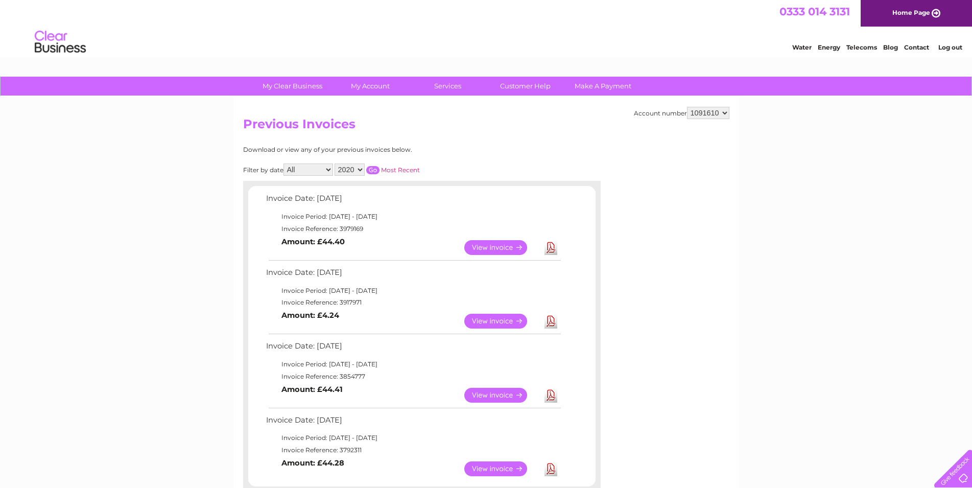
click at [335, 164] on select "2023 2022 2021 2020" at bounding box center [350, 170] width 30 height 12
click at [358, 171] on select "2023 2022 2021 2020" at bounding box center [350, 170] width 30 height 12
click at [183, 198] on div "My Clear Business Login Details My Details My Preferences Link Account My Accou…" at bounding box center [486, 393] width 972 height 633
click at [335, 164] on select "2023 2022 2021 2020" at bounding box center [350, 170] width 30 height 12
click option "2020" at bounding box center [0, 0] width 0 height 0
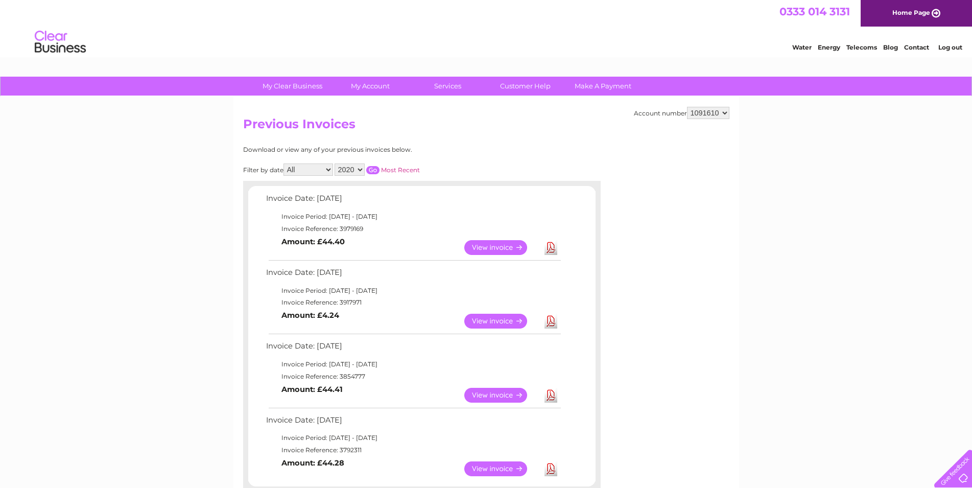
click at [687, 107] on select "990099 1091610" at bounding box center [708, 113] width 42 height 12
select select "990099"
click option "990099" at bounding box center [0, 0] width 0 height 0
click at [335, 164] on select "2025 2024 2023 2022" at bounding box center [350, 170] width 30 height 12
select select "2022"
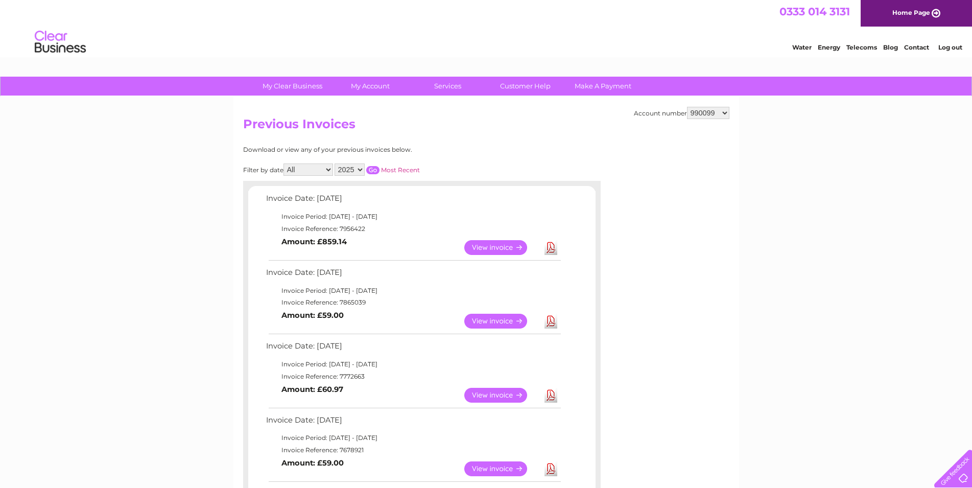
click option "2022" at bounding box center [0, 0] width 0 height 0
click at [366, 168] on input "button" at bounding box center [372, 170] width 13 height 8
click at [335, 164] on select "2025 2024 2023 2022" at bounding box center [350, 170] width 30 height 12
click at [356, 166] on select "2025 2024 2023 2022" at bounding box center [350, 170] width 30 height 12
click at [549, 244] on link "Download" at bounding box center [551, 247] width 13 height 15
